Goal: Information Seeking & Learning: Learn about a topic

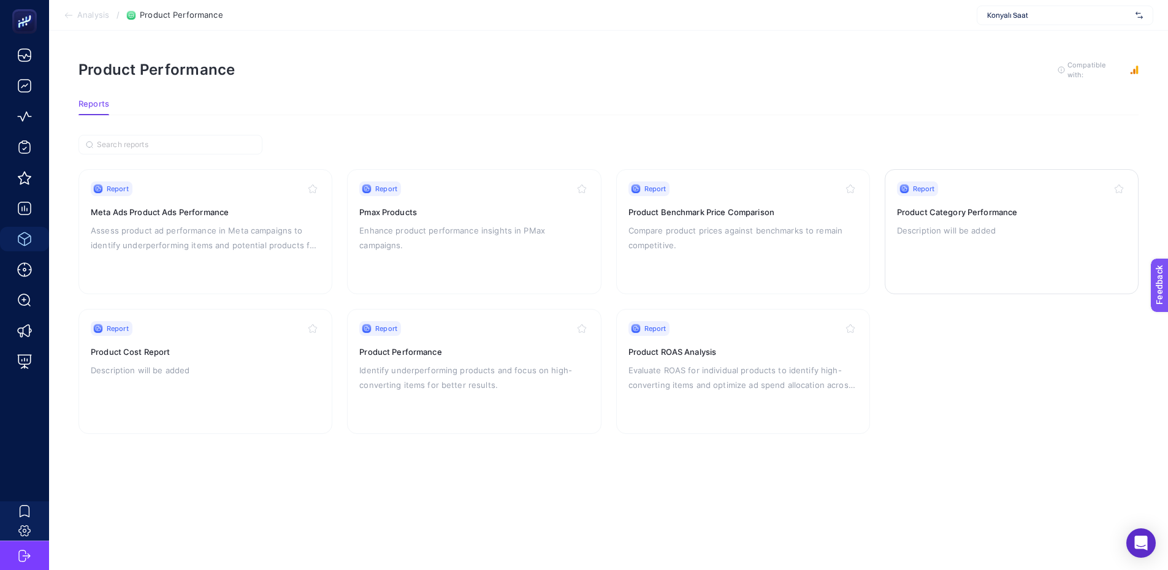
click at [963, 219] on div "Report Product Category Performance Description will be added" at bounding box center [1011, 231] width 229 height 101
click at [704, 218] on div "Report Product Benchmark Price Comparison Compare product prices against benchm…" at bounding box center [742, 231] width 229 height 101
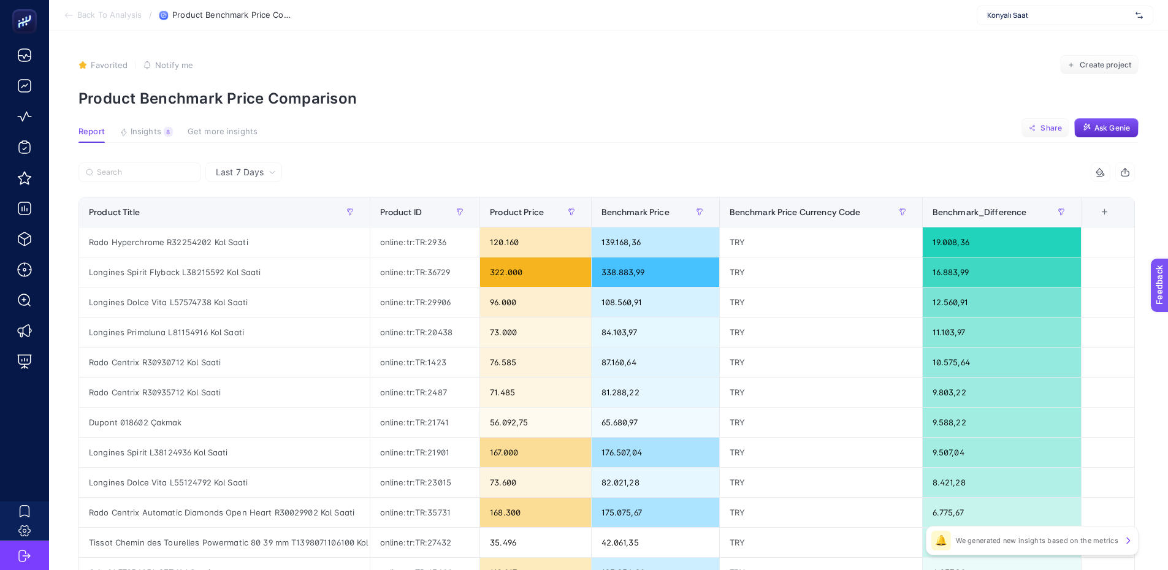
click at [1052, 133] on button "Share" at bounding box center [1045, 128] width 48 height 20
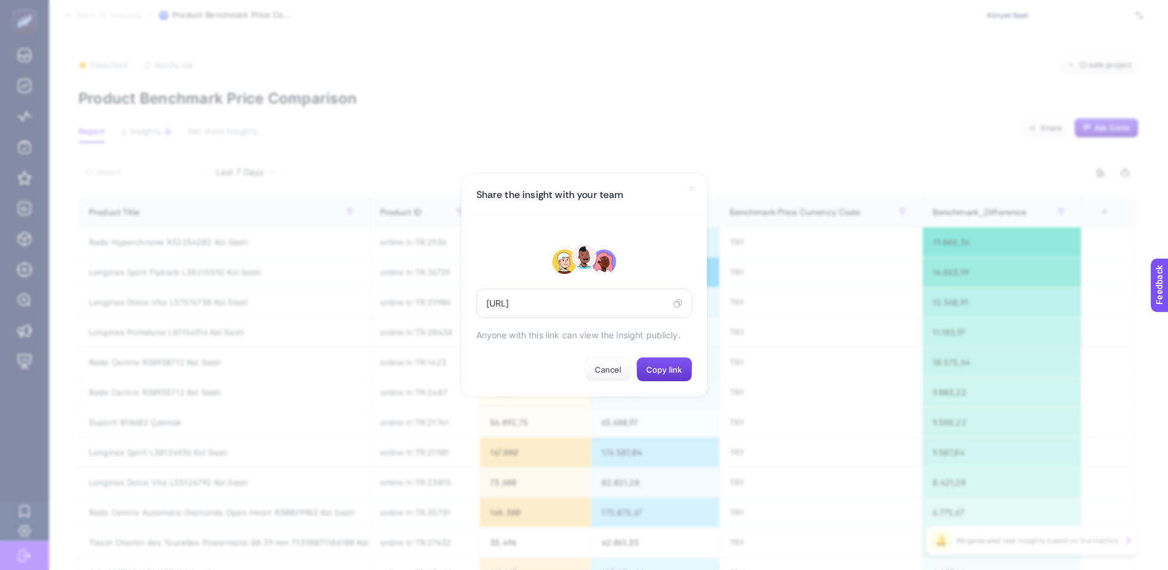
click at [647, 375] on span "Copy link" at bounding box center [664, 370] width 36 height 10
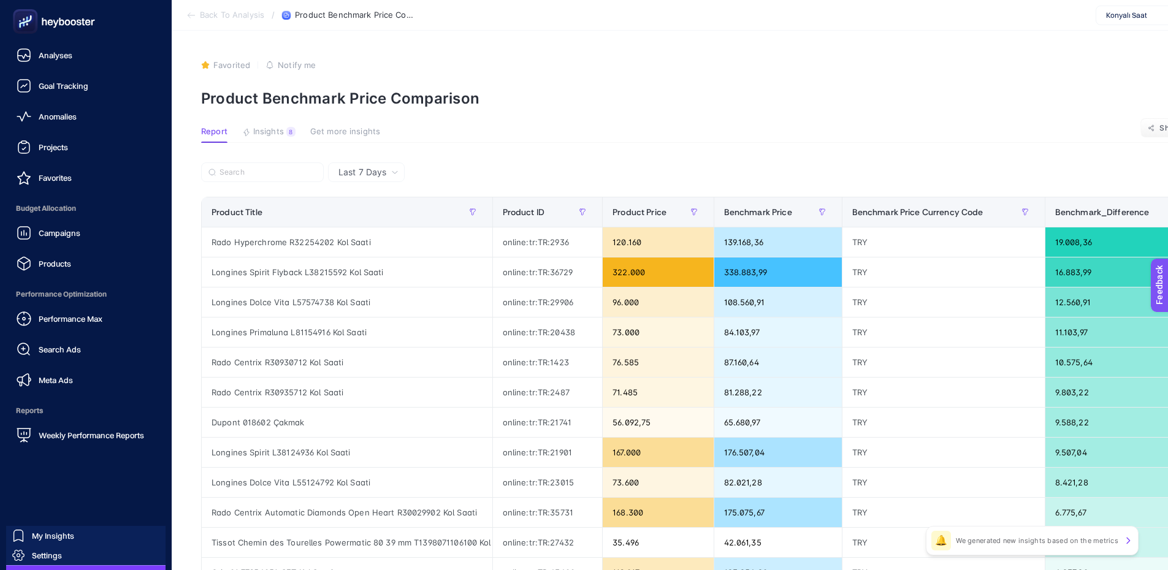
click at [51, 25] on icon at bounding box center [51, 23] width 6 height 6
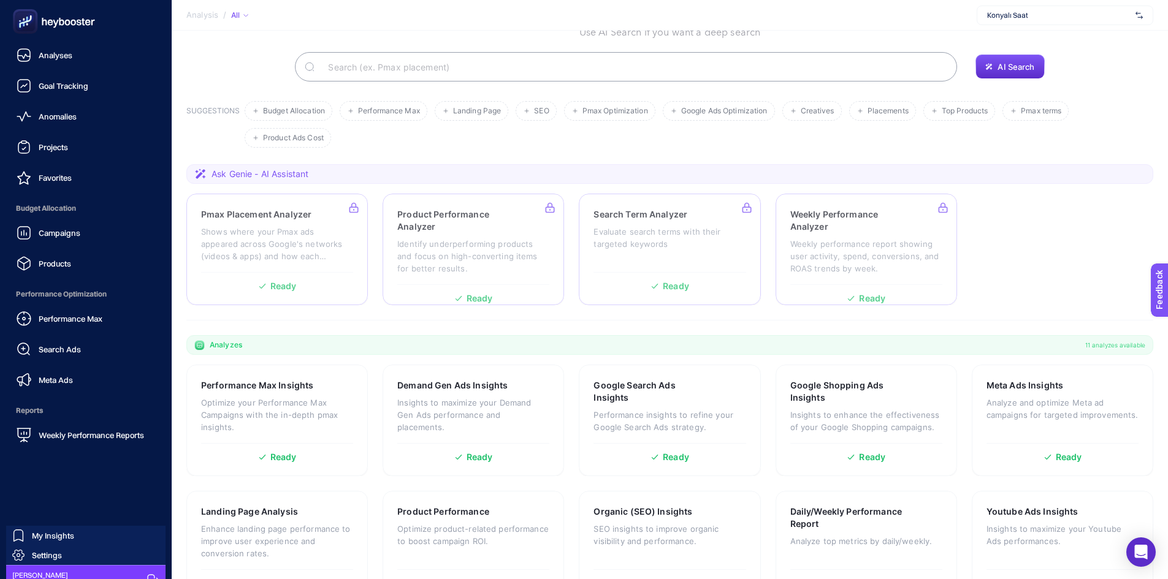
scroll to position [84, 0]
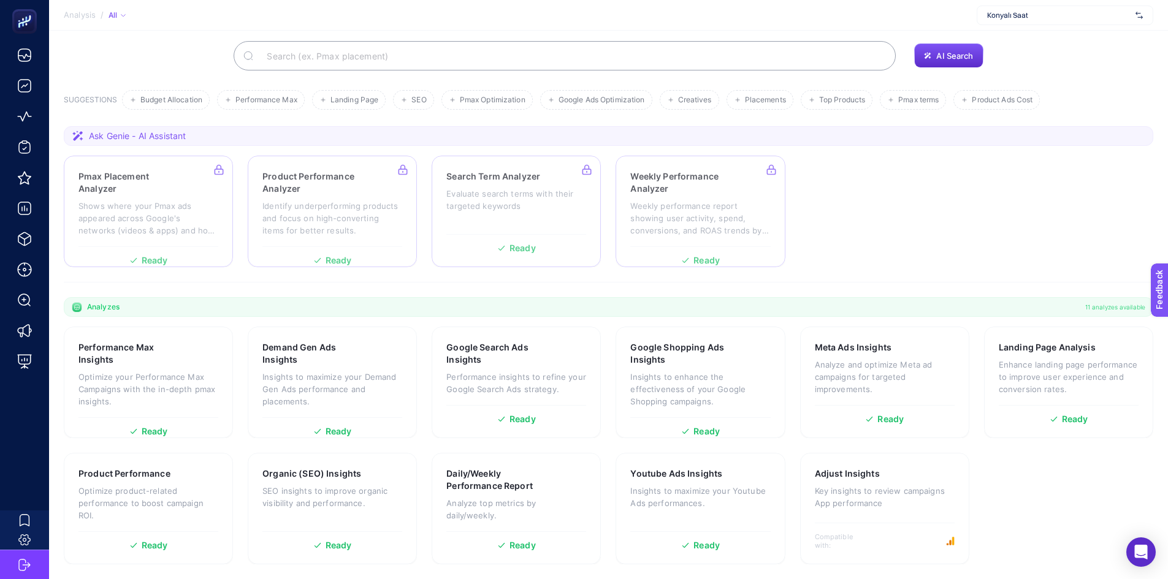
click at [606, 58] on input "Search" at bounding box center [571, 56] width 629 height 34
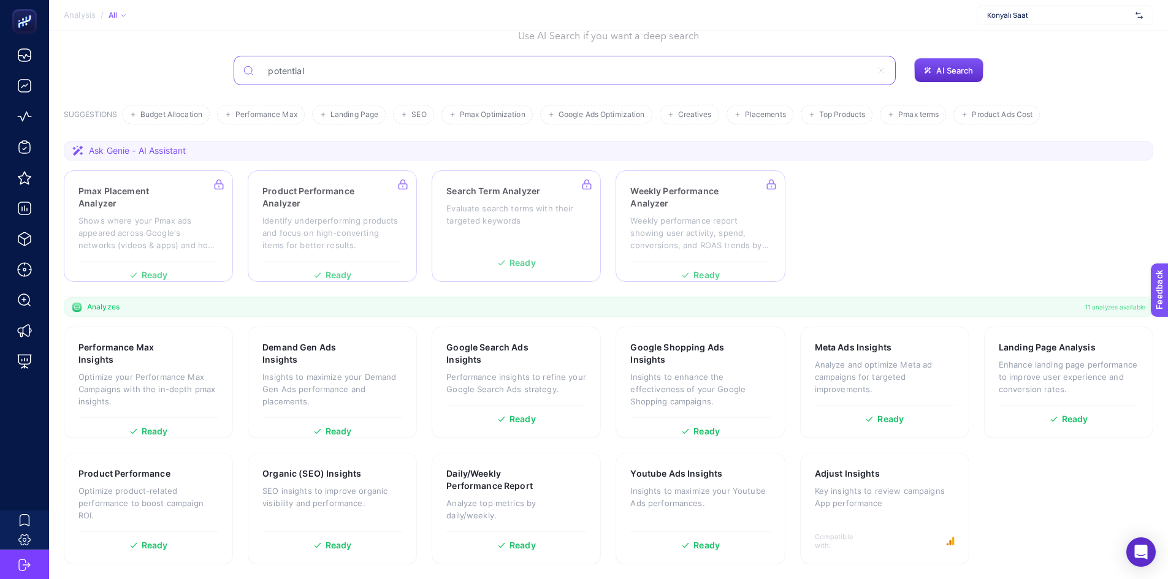
type input "potential"
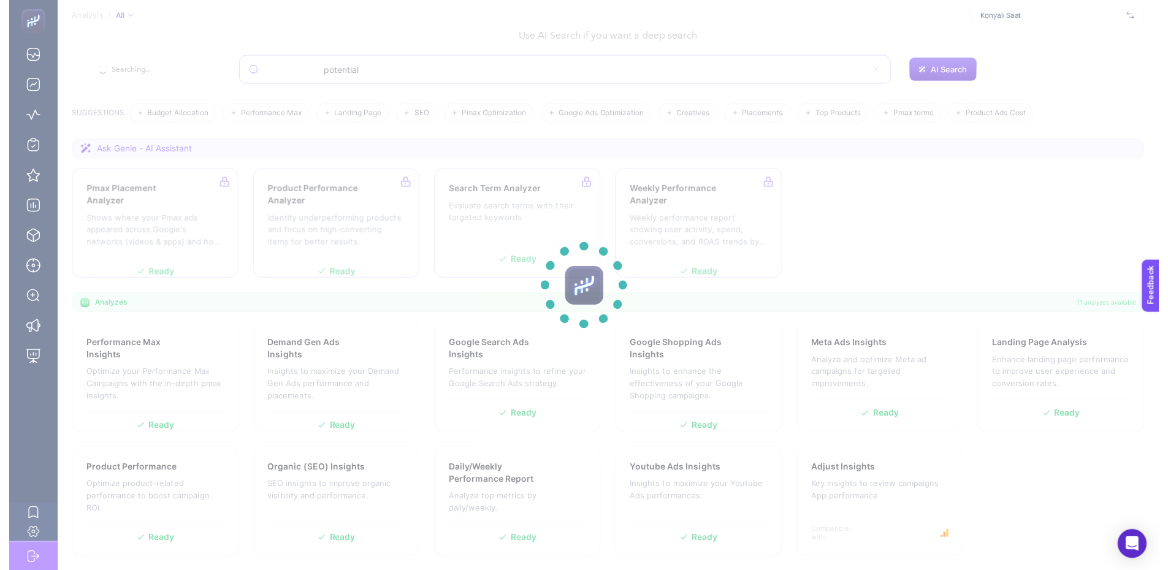
scroll to position [0, 0]
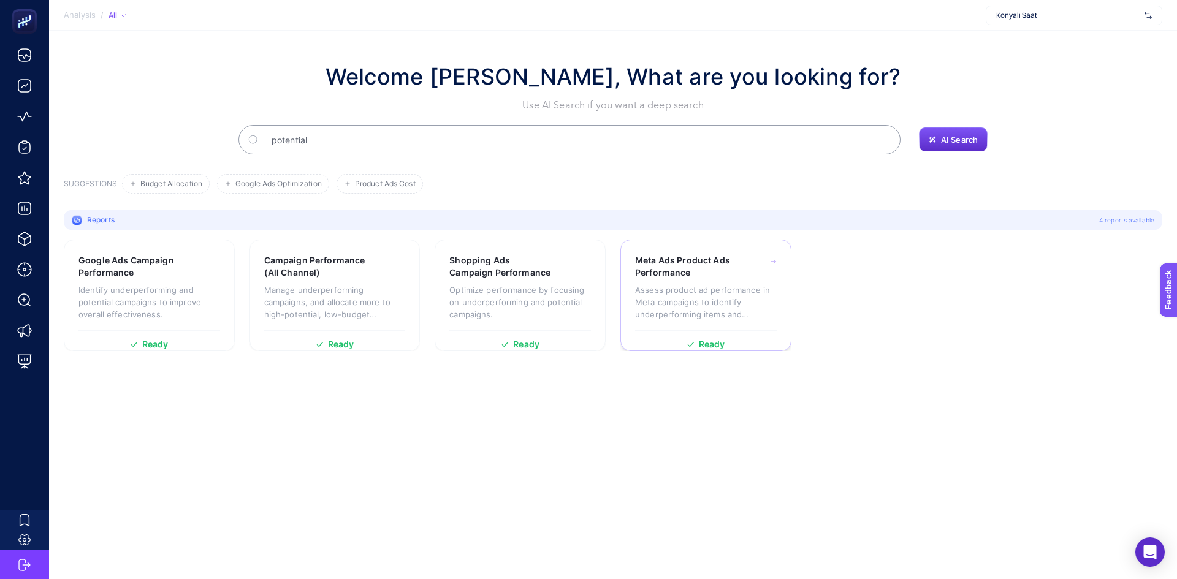
click at [718, 275] on h3 "Meta Ads Product Ads Performance" at bounding box center [687, 266] width 105 height 25
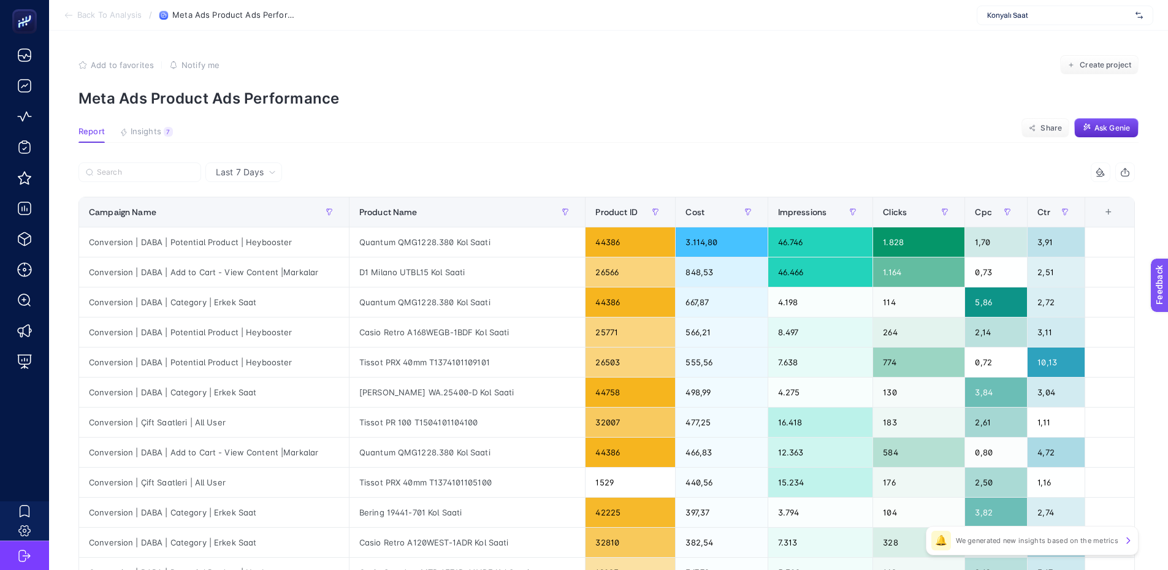
click at [83, 17] on span "Back To Analysis" at bounding box center [109, 15] width 64 height 10
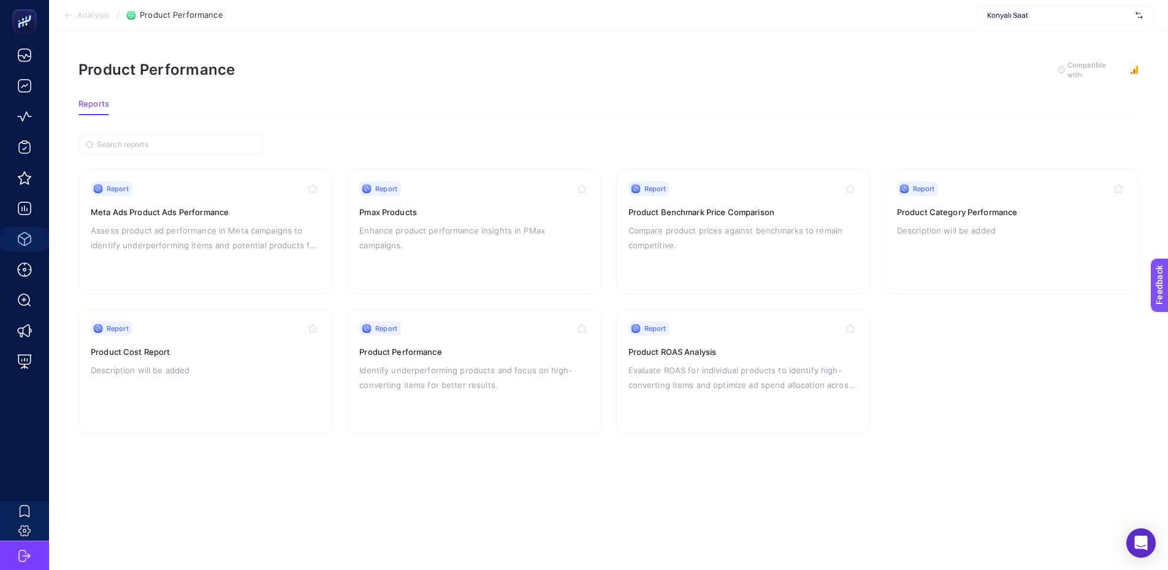
click at [203, 520] on article "Product Performance To get quality results from this analysis, we recommend tha…" at bounding box center [608, 300] width 1119 height 539
